Goal: Navigation & Orientation: Find specific page/section

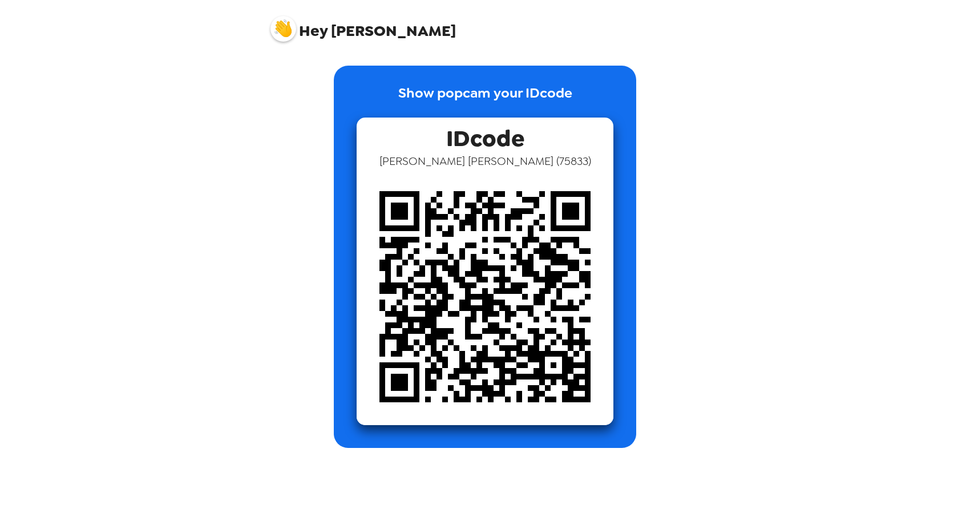
click at [376, 26] on span "Hey [PERSON_NAME]" at bounding box center [362, 24] width 185 height 29
